Goal: Find contact information: Find contact information

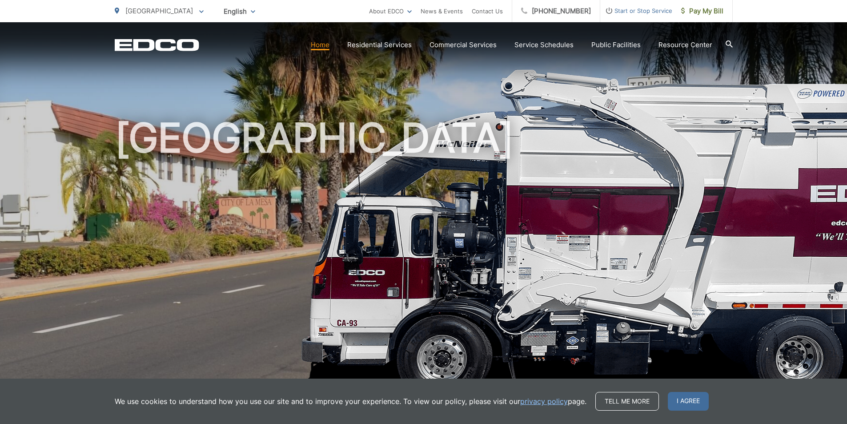
click at [169, 12] on p "[GEOGRAPHIC_DATA]" at bounding box center [159, 11] width 89 height 11
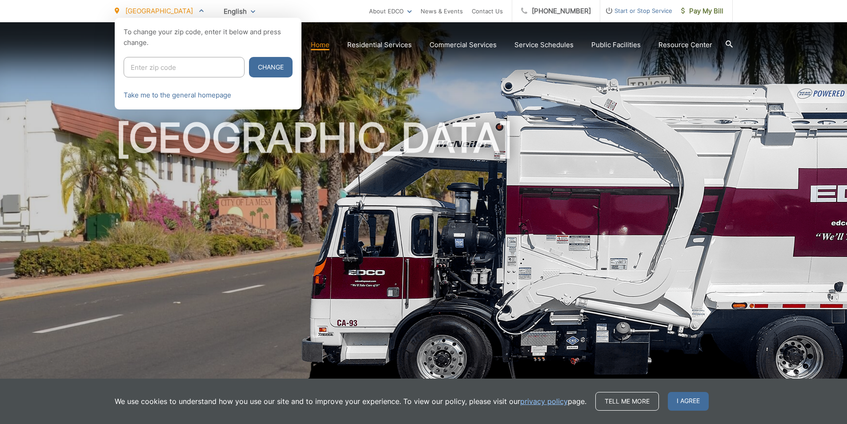
click at [165, 65] on input "Enter zip code" at bounding box center [184, 67] width 121 height 20
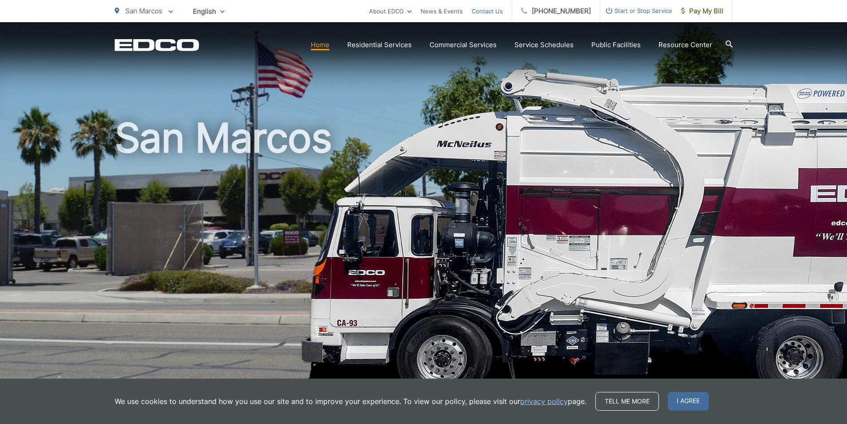
click at [503, 16] on link "Contact Us" at bounding box center [487, 11] width 31 height 11
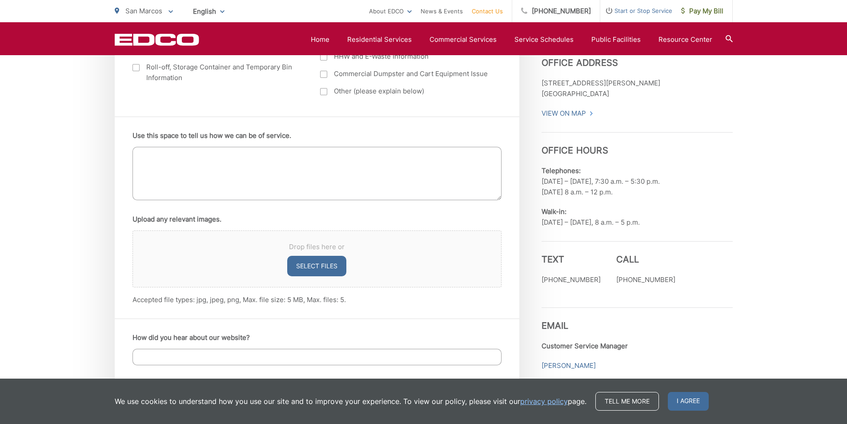
scroll to position [534, 0]
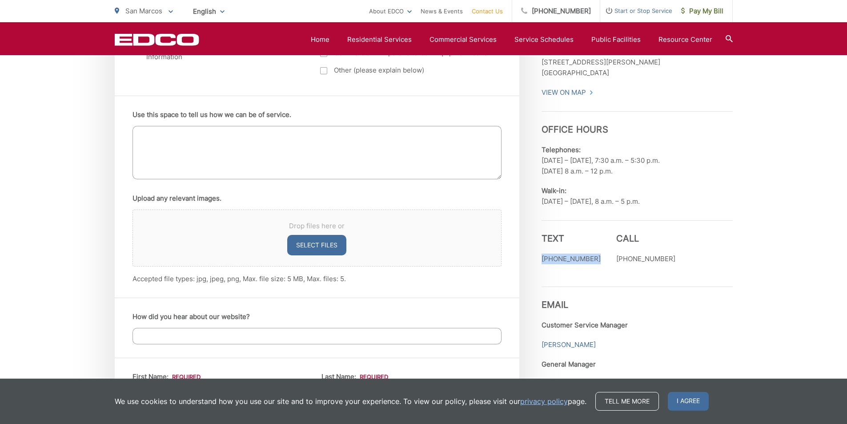
drag, startPoint x: 536, startPoint y: 260, endPoint x: 590, endPoint y: 268, distance: 54.3
click at [590, 268] on div "Entry Status None In Progress Completed Current Location [GEOGRAPHIC_DATA] [GEO…" at bounding box center [424, 400] width 618 height 1121
copy p "[PHONE_NUMBER]"
